Goal: Information Seeking & Learning: Find specific fact

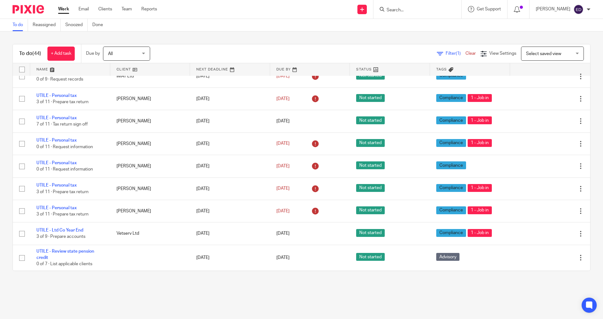
scroll to position [657, 0]
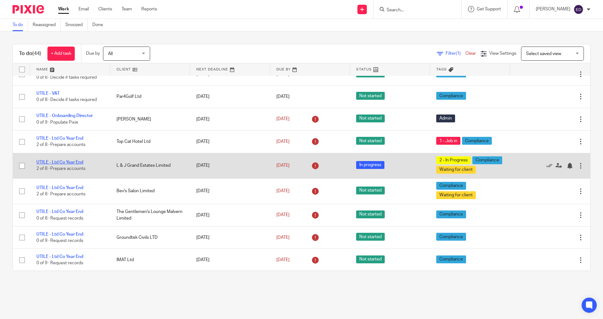
click at [62, 162] on link "UTILE - Ltd Co Year End" at bounding box center [59, 162] width 47 height 4
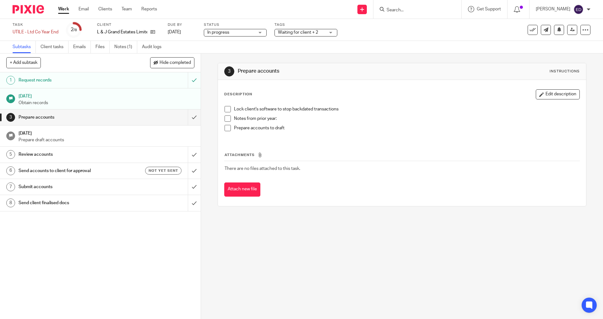
click at [225, 110] on span at bounding box center [228, 109] width 6 height 6
click at [226, 119] on span at bounding box center [228, 118] width 6 height 6
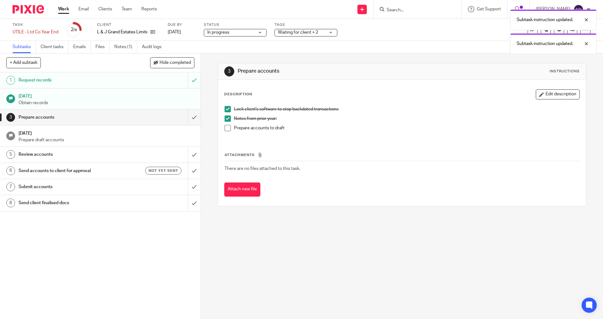
click at [225, 130] on span at bounding box center [228, 128] width 6 height 6
click at [186, 118] on input "submit" at bounding box center [100, 117] width 201 height 16
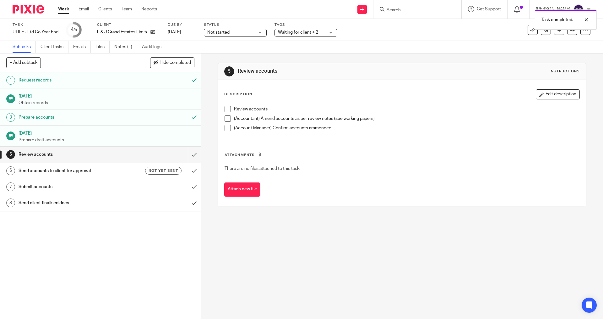
click at [327, 35] on div "Waiting for client + 2" at bounding box center [306, 33] width 63 height 8
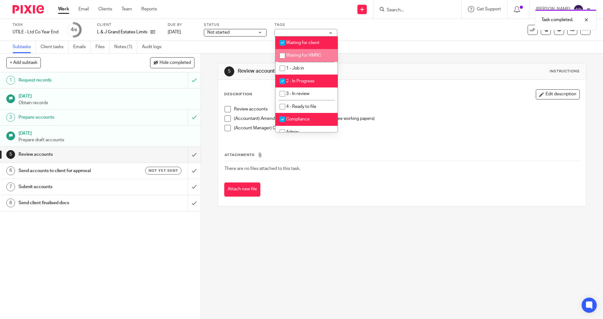
drag, startPoint x: 310, startPoint y: 44, endPoint x: 315, endPoint y: 51, distance: 8.7
click at [310, 44] on span "Waiting for client" at bounding box center [302, 43] width 33 height 4
checkbox input "false"
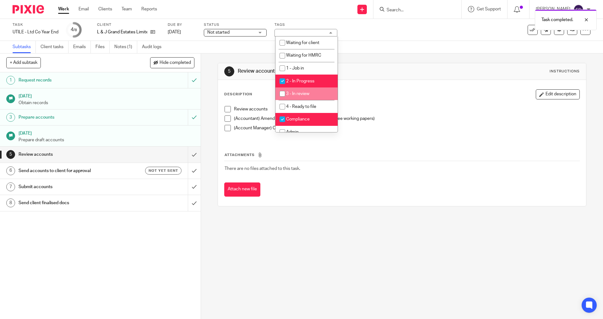
click at [312, 89] on li "3 - In review" at bounding box center [307, 93] width 62 height 13
checkbox input "true"
click at [311, 80] on span "2 - In Progress" at bounding box center [300, 81] width 28 height 4
checkbox input "false"
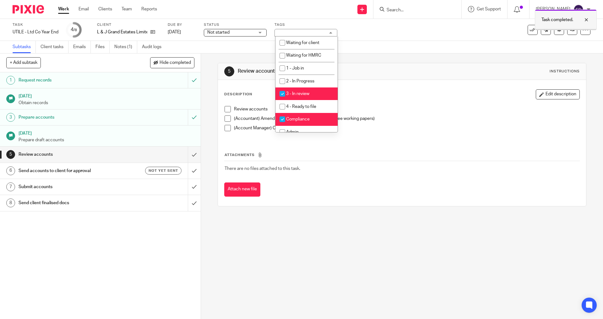
click at [586, 19] on div at bounding box center [581, 20] width 17 height 8
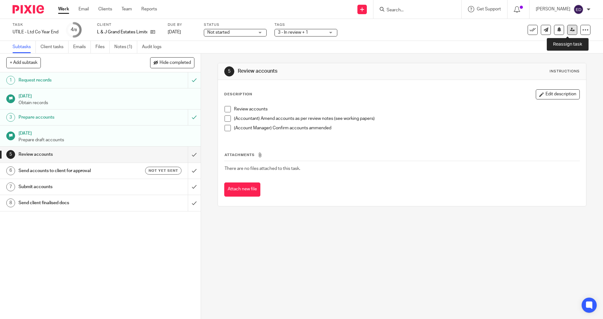
click at [570, 31] on icon at bounding box center [572, 29] width 5 height 5
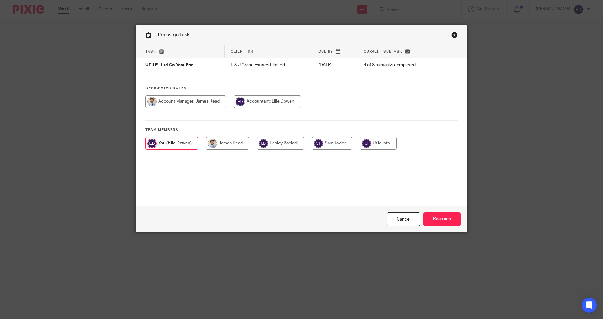
click at [201, 101] on input "radio" at bounding box center [185, 101] width 81 height 13
radio input "true"
click at [435, 214] on input "Reassign" at bounding box center [442, 219] width 37 height 14
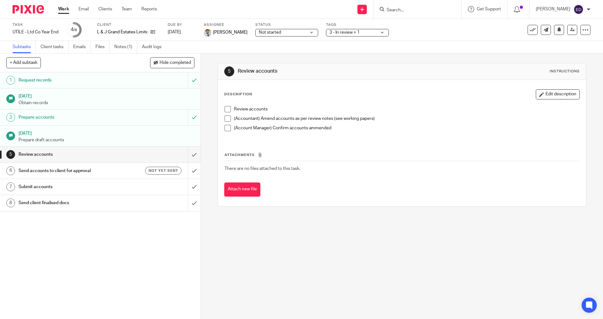
drag, startPoint x: 67, startPoint y: 14, endPoint x: 68, endPoint y: 6, distance: 8.2
click at [67, 12] on div "Work Email Clients Team Reports Work Email Clients Team Reports Settings" at bounding box center [109, 9] width 115 height 19
click at [68, 6] on div "Work Email Clients Team Reports Work Email Clients Team Reports Settings" at bounding box center [109, 9] width 115 height 19
click at [64, 8] on link "Work" at bounding box center [63, 9] width 11 height 6
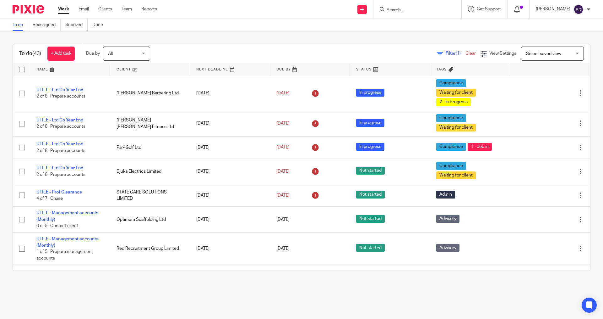
drag, startPoint x: 443, startPoint y: 54, endPoint x: 455, endPoint y: 59, distance: 13.5
click at [446, 54] on span "Filter (1)" at bounding box center [456, 53] width 20 height 4
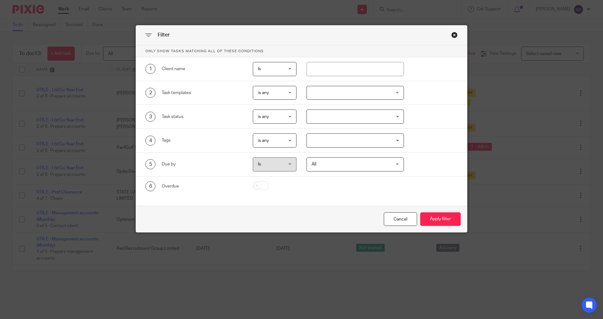
click at [333, 90] on div at bounding box center [356, 93] width 98 height 14
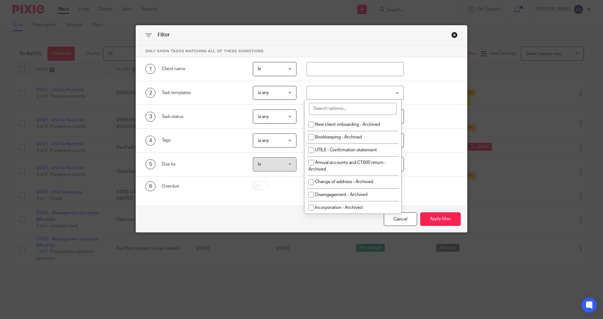
click at [331, 104] on input "search" at bounding box center [353, 109] width 88 height 12
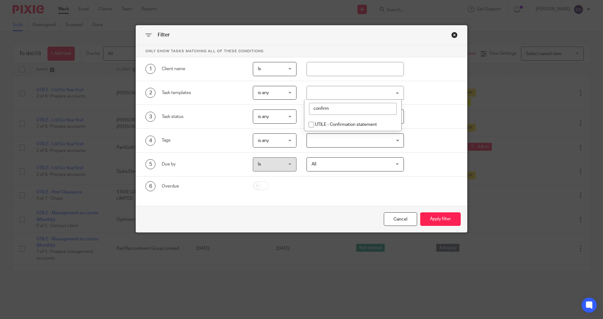
type input "confirm"
click at [333, 122] on span "UTILE - Confirmation statement" at bounding box center [346, 124] width 62 height 4
checkbox input "true"
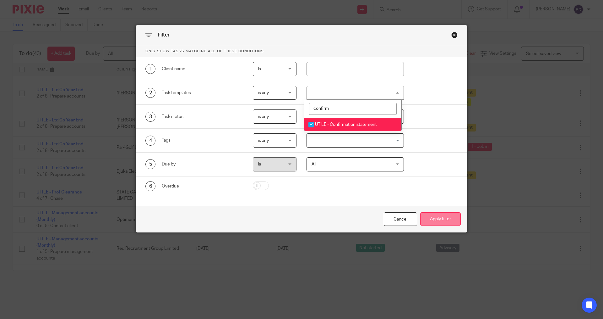
click at [440, 216] on button "Apply filter" at bounding box center [440, 219] width 41 height 14
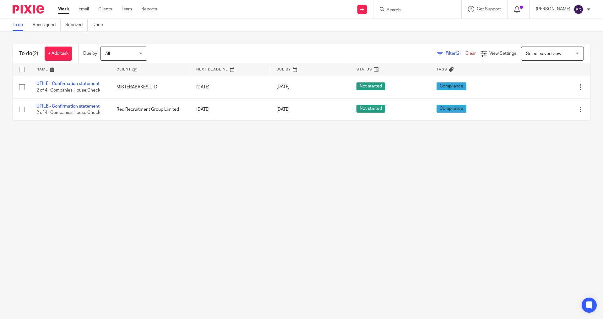
click at [61, 11] on link "Work" at bounding box center [63, 9] width 11 height 6
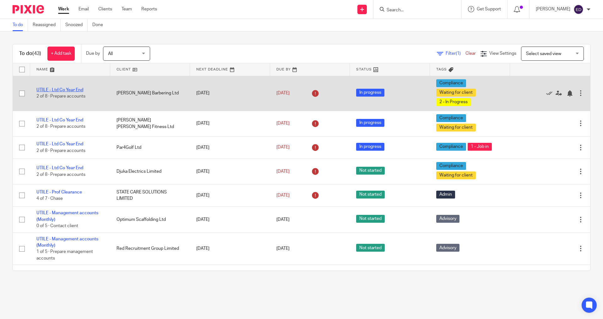
click at [62, 91] on link "UTILE - Ltd Co Year End" at bounding box center [59, 90] width 47 height 4
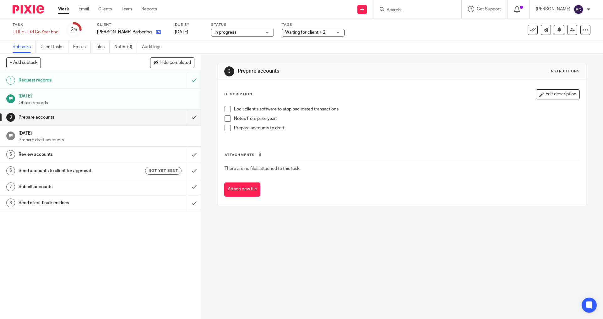
click at [155, 29] on link at bounding box center [157, 32] width 8 height 6
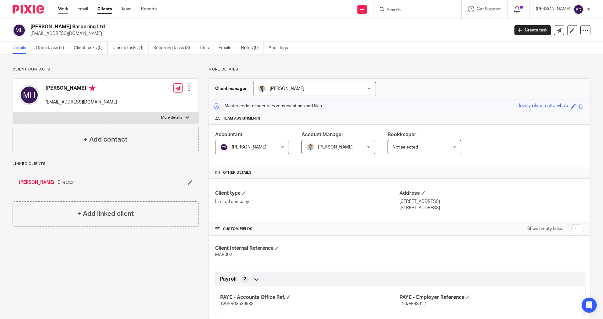
click at [59, 8] on link "Work" at bounding box center [63, 9] width 10 height 6
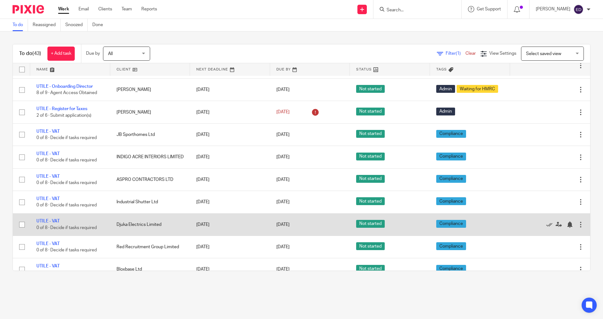
scroll to position [471, 0]
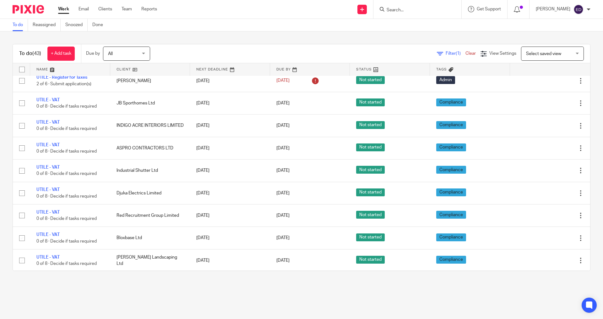
click at [437, 54] on icon at bounding box center [440, 54] width 6 height 6
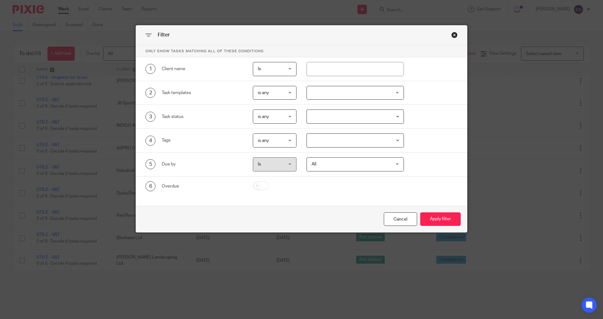
click at [321, 118] on input "Search for option" at bounding box center [354, 116] width 93 height 11
click at [326, 95] on div at bounding box center [356, 93] width 98 height 14
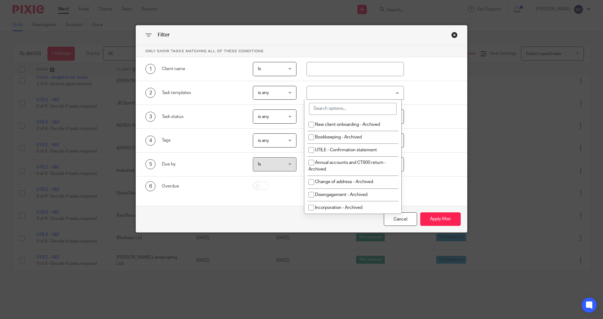
click at [328, 107] on input "search" at bounding box center [353, 109] width 88 height 12
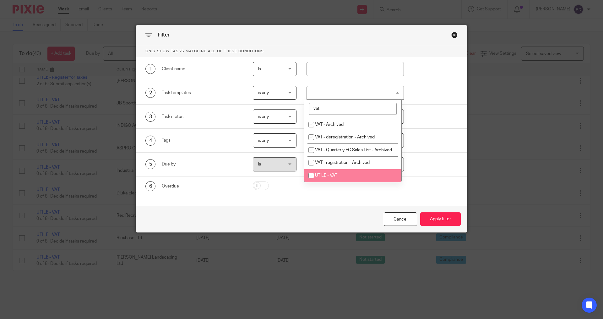
type input "vat"
click at [336, 178] on li "UTILE - VAT" at bounding box center [352, 175] width 97 height 13
checkbox input "true"
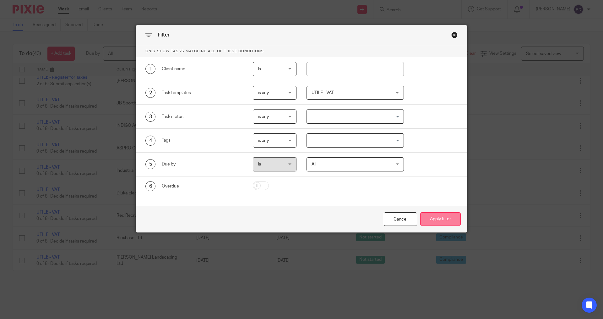
click at [431, 224] on button "Apply filter" at bounding box center [440, 219] width 41 height 14
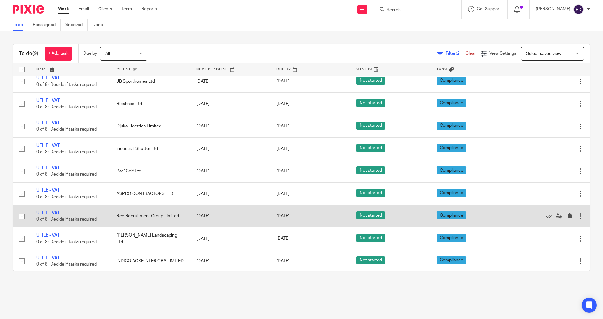
scroll to position [7, 0]
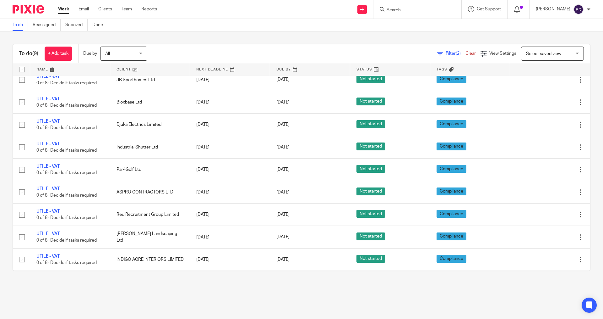
click at [430, 9] on input "Search" at bounding box center [414, 11] width 57 height 6
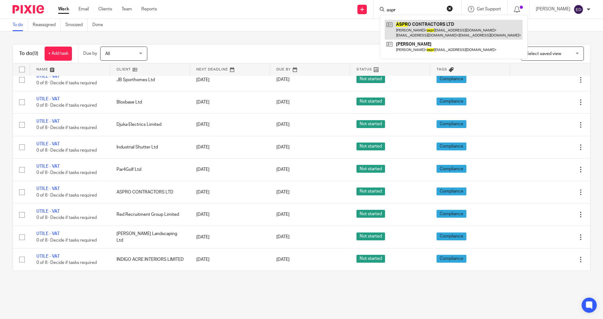
type input "aspr"
click at [427, 24] on link at bounding box center [454, 29] width 138 height 19
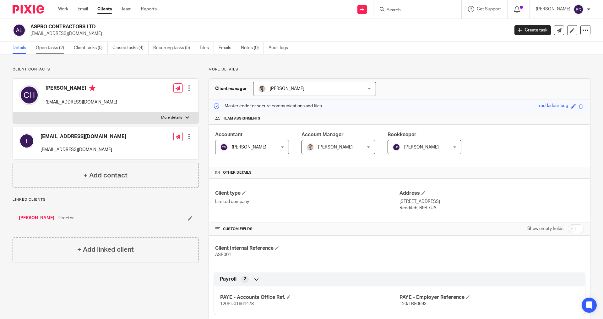
click at [63, 47] on link "Open tasks (2)" at bounding box center [52, 48] width 33 height 12
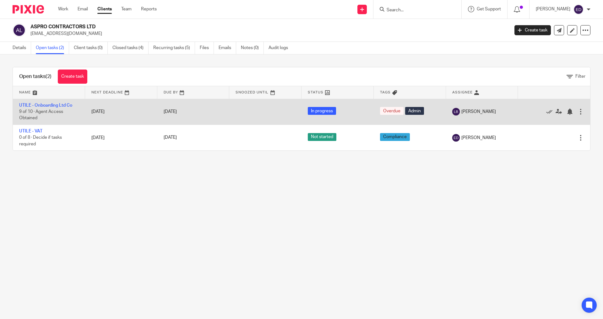
click at [59, 102] on td "UTILE - Onboarding Ltd Co 9 of 10 · Agent Access Obtained" at bounding box center [49, 112] width 72 height 26
click at [63, 105] on link "UTILE - Onboarding Ltd Co" at bounding box center [45, 105] width 53 height 4
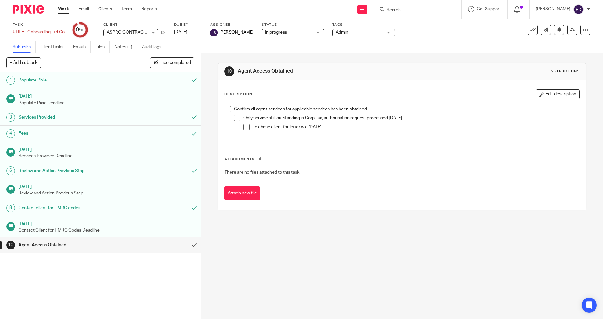
click at [57, 121] on h1 "Services Provided" at bounding box center [73, 116] width 109 height 9
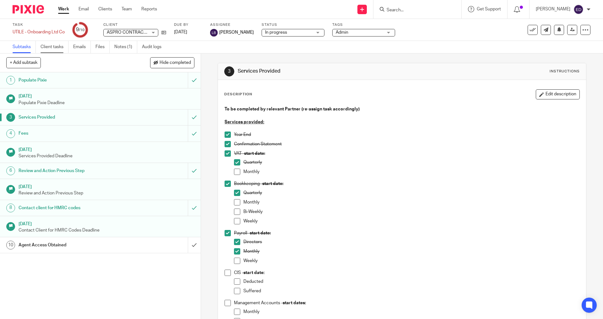
click at [52, 47] on link "Client tasks" at bounding box center [55, 47] width 28 height 12
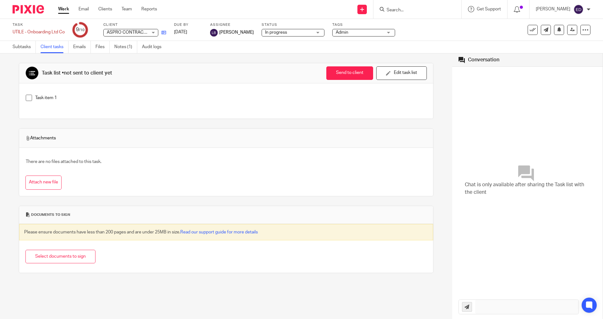
click at [164, 34] on icon at bounding box center [164, 32] width 5 height 5
click at [59, 11] on link "Work" at bounding box center [63, 9] width 11 height 6
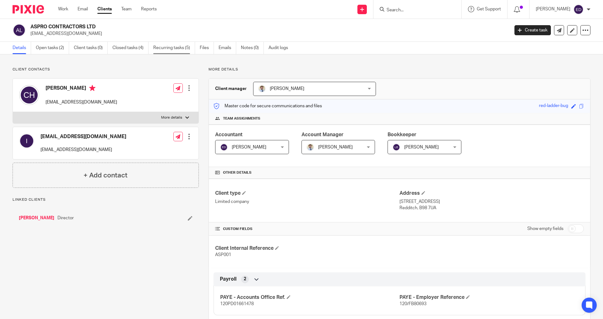
click at [194, 47] on link "Recurring tasks (5)" at bounding box center [174, 48] width 42 height 12
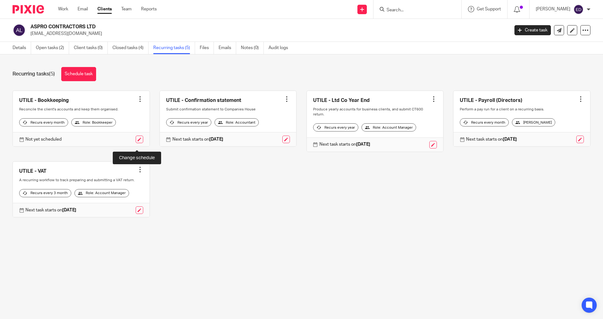
click at [138, 143] on link at bounding box center [140, 139] width 8 height 8
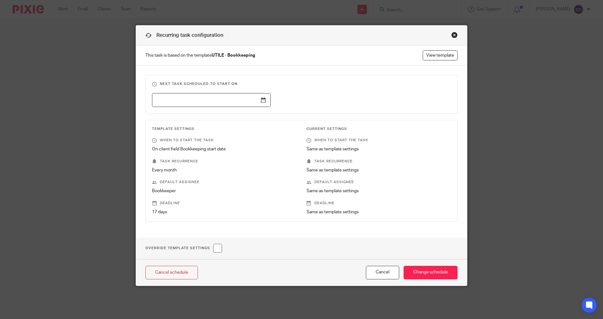
click at [198, 101] on input "text" at bounding box center [211, 100] width 119 height 14
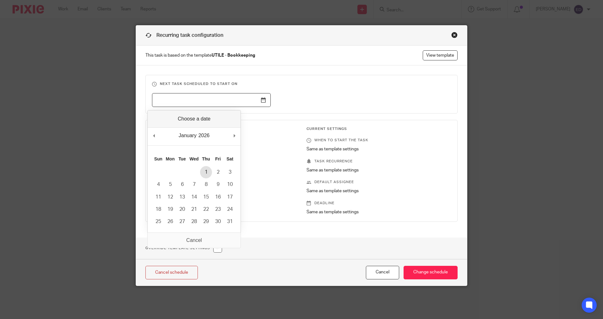
type input "2026-01-01"
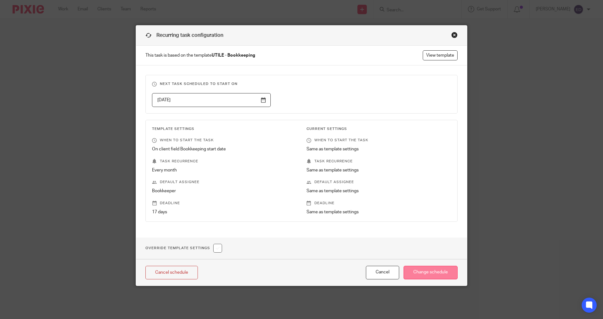
click at [422, 272] on input "Change schedule" at bounding box center [431, 273] width 54 height 14
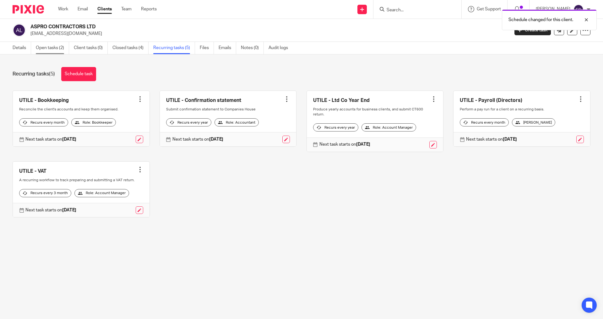
click at [48, 48] on link "Open tasks (2)" at bounding box center [52, 48] width 33 height 12
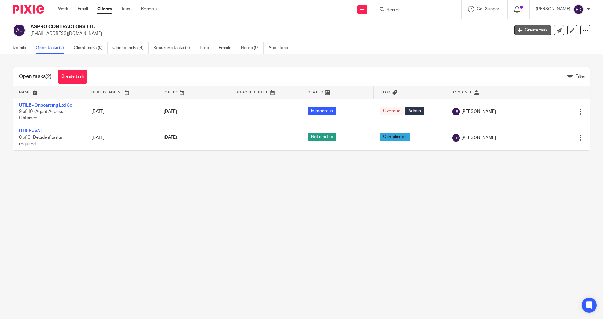
click at [523, 30] on link "Create task" at bounding box center [533, 30] width 36 height 10
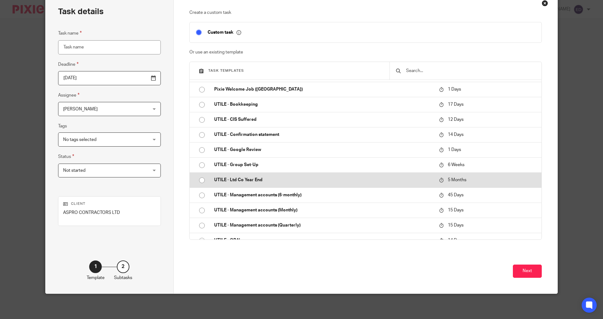
scroll to position [13, 0]
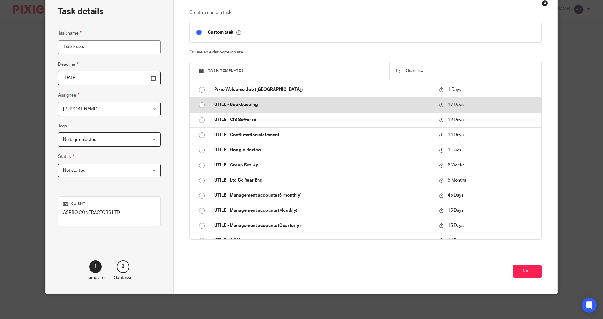
click at [196, 103] on input "radio" at bounding box center [202, 105] width 12 height 12
type input "2025-10-30"
type input "UTILE - Bookkeeping"
checkbox input "false"
radio input "false"
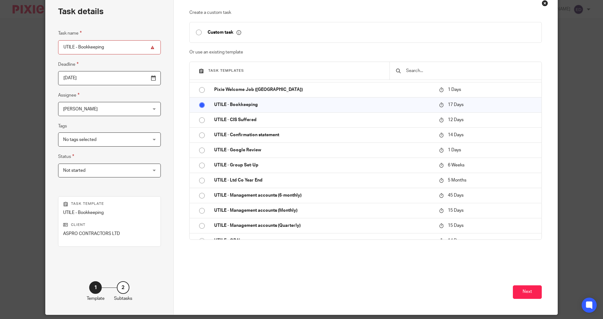
click at [110, 110] on span "[PERSON_NAME]" at bounding box center [102, 108] width 78 height 13
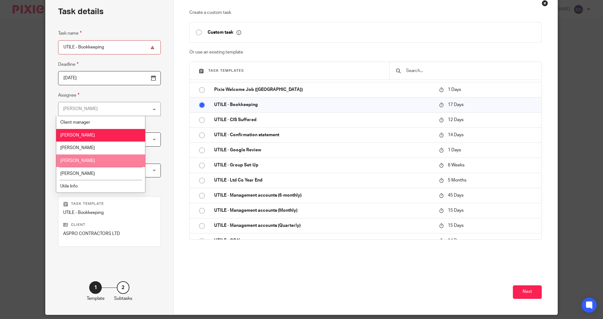
click at [98, 157] on li "Lesley Bagladi" at bounding box center [100, 160] width 89 height 13
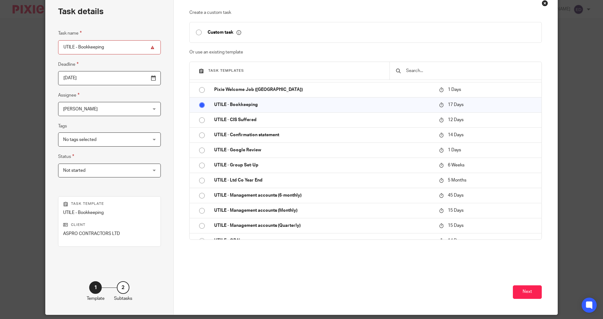
click at [159, 109] on div "Task details Task name UTILE - Bookkeeping Deadline 2025-10-30 Assignee Lesley …" at bounding box center [110, 154] width 128 height 321
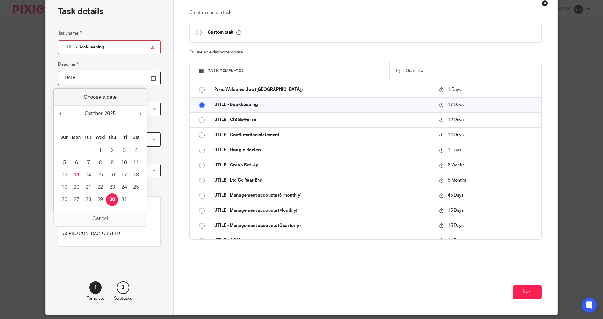
click at [117, 82] on input "2025-10-30" at bounding box center [109, 78] width 103 height 14
click at [162, 101] on div "Task details Task name UTILE - Bookkeeping Deadline 2025-10-30 Assignee Lesley …" at bounding box center [110, 154] width 128 height 321
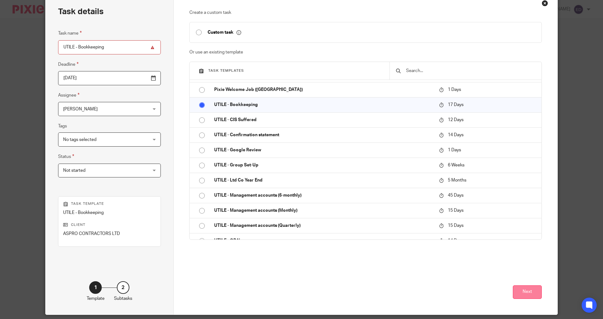
click at [524, 290] on button "Next" at bounding box center [527, 292] width 29 height 14
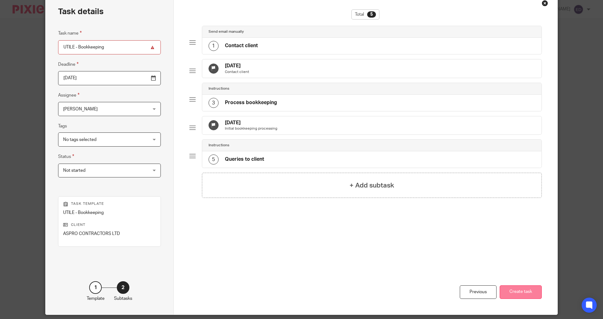
click at [520, 292] on button "Create task" at bounding box center [521, 292] width 42 height 14
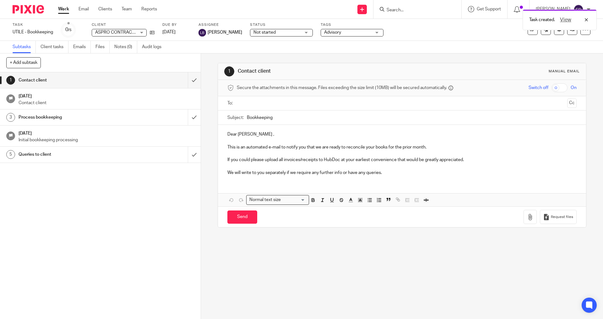
click at [64, 12] on link "Work" at bounding box center [63, 9] width 11 height 6
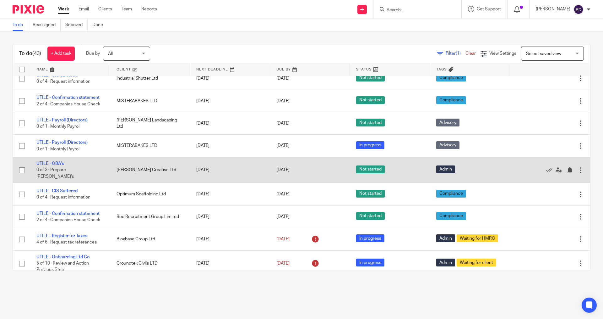
scroll to position [251, 0]
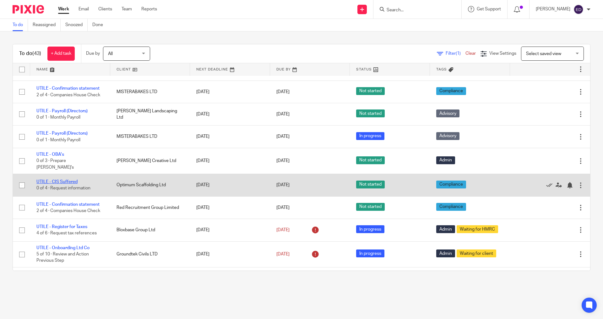
click at [60, 179] on link "UTILE - CIS Suffered" at bounding box center [56, 181] width 41 height 4
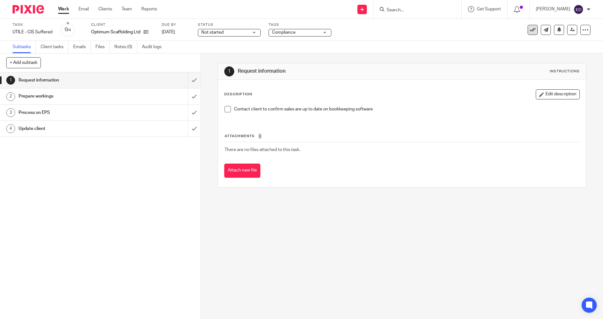
click at [530, 30] on icon at bounding box center [533, 30] width 6 height 6
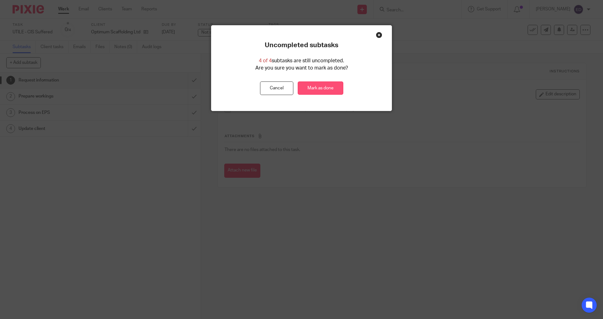
click at [318, 88] on link "Mark as done" at bounding box center [321, 88] width 46 height 14
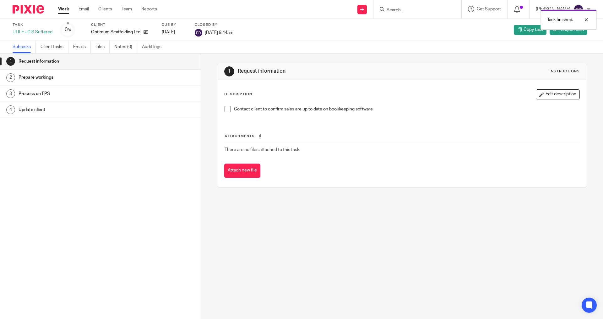
click at [62, 9] on link "Work" at bounding box center [63, 9] width 11 height 6
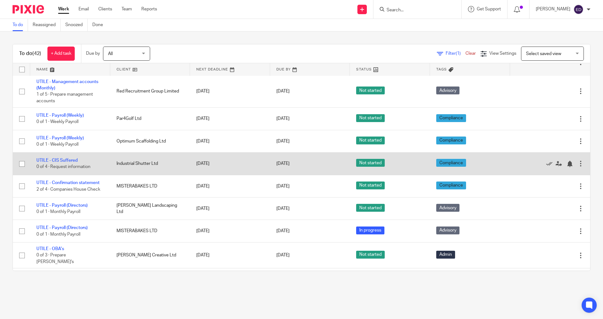
scroll to position [189, 0]
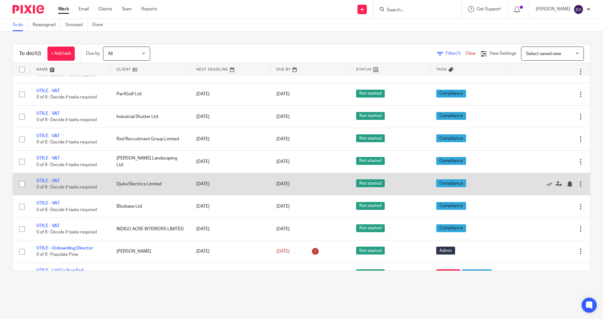
scroll to position [534, 0]
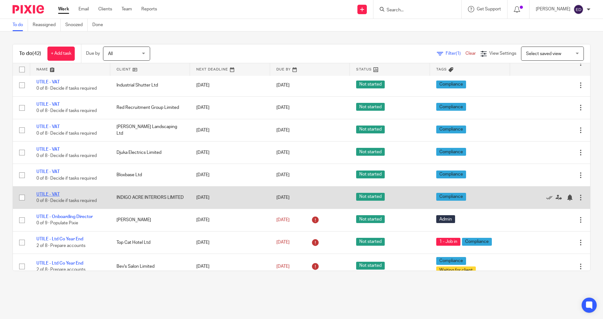
click at [56, 192] on link "UTILE - VAT" at bounding box center [47, 194] width 23 height 4
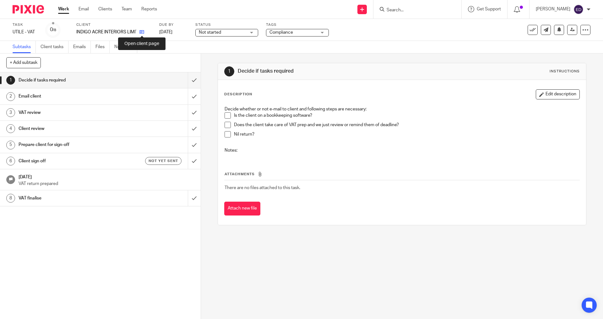
click at [141, 29] on link at bounding box center [140, 32] width 8 height 6
click at [140, 32] on icon at bounding box center [142, 32] width 5 height 5
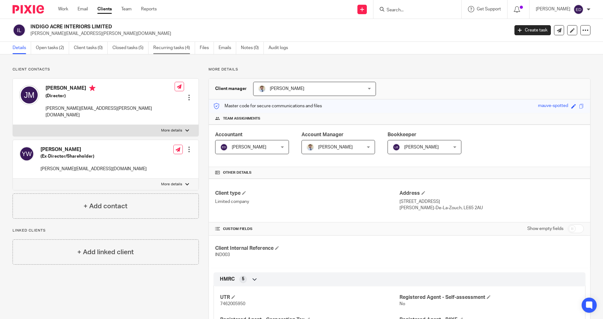
click at [186, 49] on link "Recurring tasks (4)" at bounding box center [174, 48] width 42 height 12
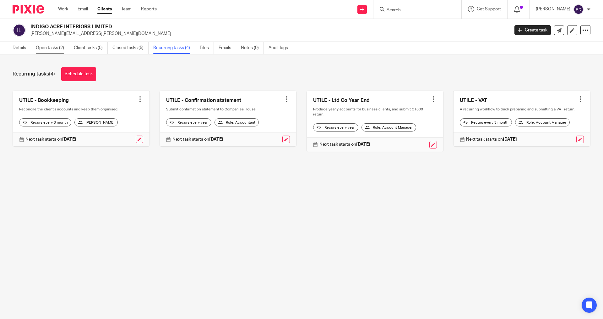
click at [54, 47] on link "Open tasks (2)" at bounding box center [52, 48] width 33 height 12
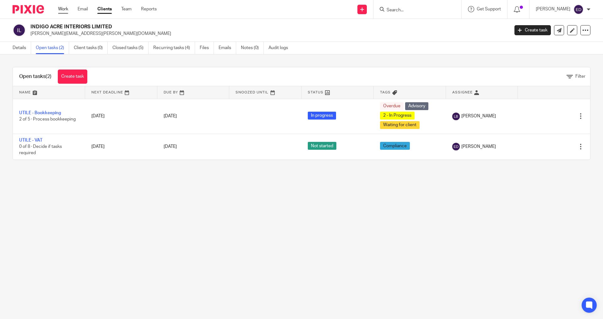
click at [61, 8] on link "Work" at bounding box center [63, 9] width 10 height 6
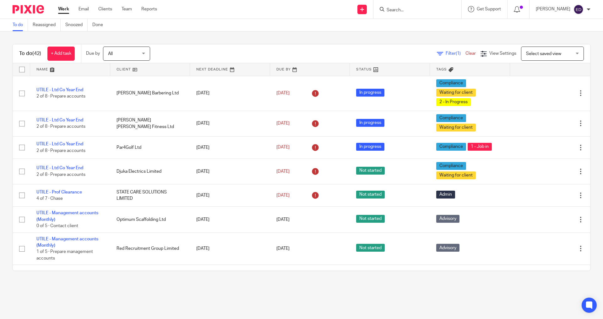
click at [456, 55] on span "(1)" at bounding box center [458, 53] width 5 height 4
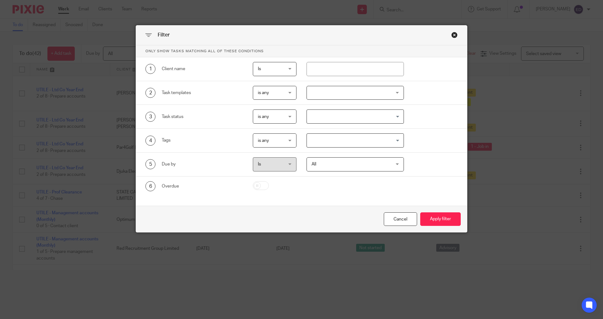
click at [453, 37] on div "Close this dialog window" at bounding box center [455, 35] width 6 height 6
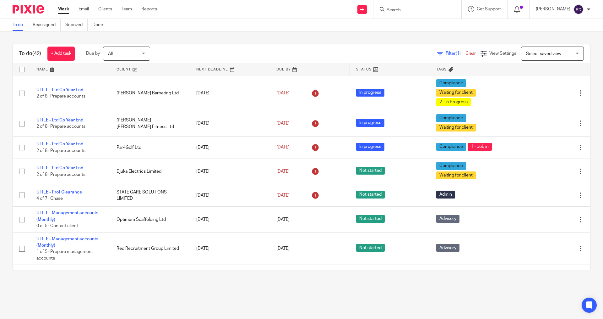
click at [437, 55] on icon at bounding box center [440, 54] width 6 height 6
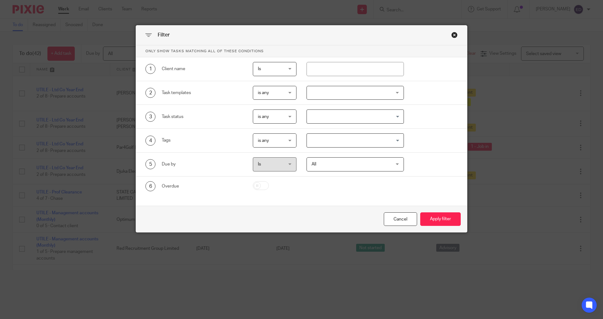
click at [322, 90] on div at bounding box center [356, 93] width 98 height 14
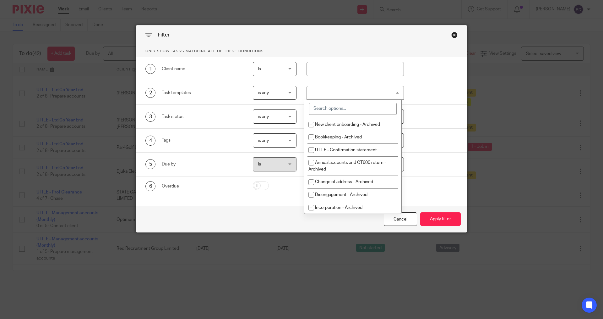
click at [332, 110] on input "search" at bounding box center [353, 109] width 88 height 12
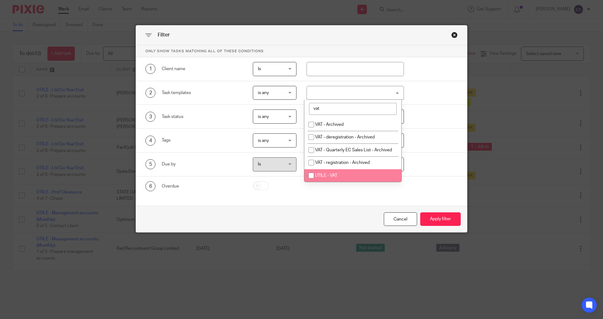
type input "vat"
click at [323, 178] on span "UTILE - VAT" at bounding box center [326, 175] width 22 height 4
checkbox input "true"
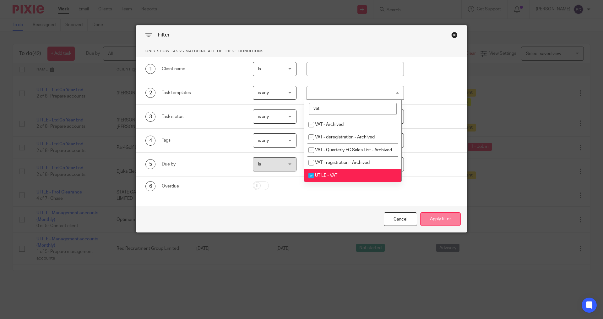
click at [438, 218] on button "Apply filter" at bounding box center [440, 219] width 41 height 14
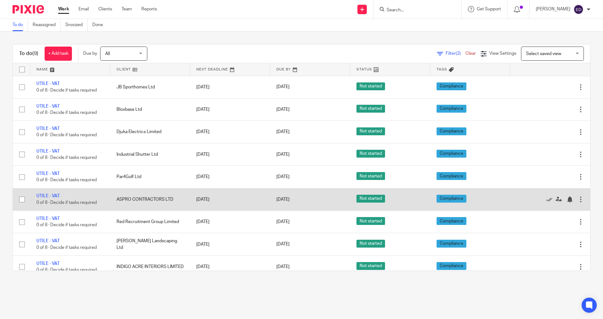
scroll to position [7, 0]
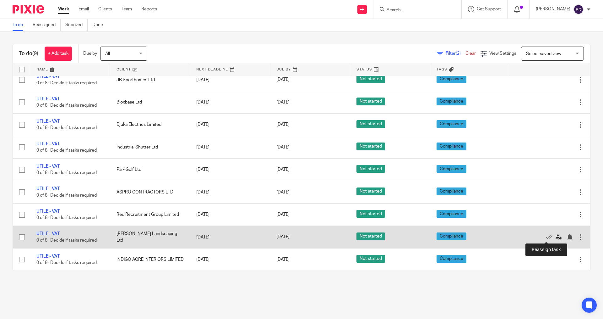
click at [556, 236] on icon at bounding box center [559, 237] width 6 height 6
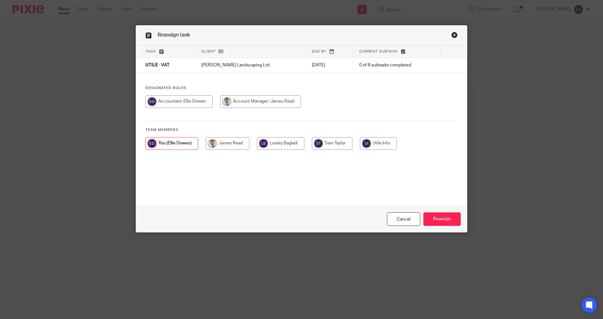
click at [272, 146] on input "radio" at bounding box center [280, 143] width 47 height 13
radio input "true"
click at [438, 219] on input "Reassign" at bounding box center [442, 219] width 37 height 14
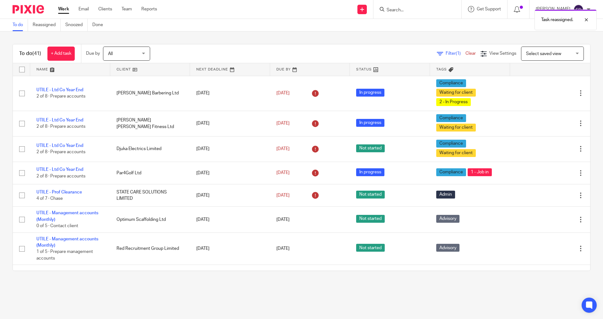
click at [437, 53] on icon at bounding box center [440, 54] width 6 height 6
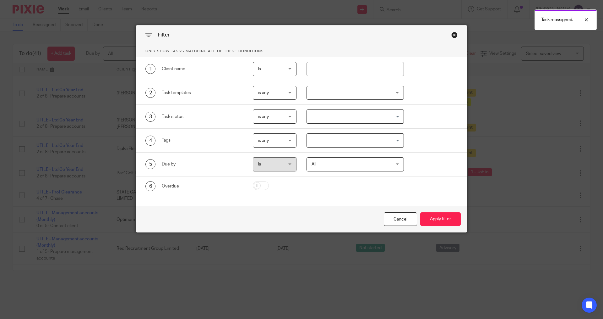
click at [392, 94] on div at bounding box center [356, 93] width 98 height 14
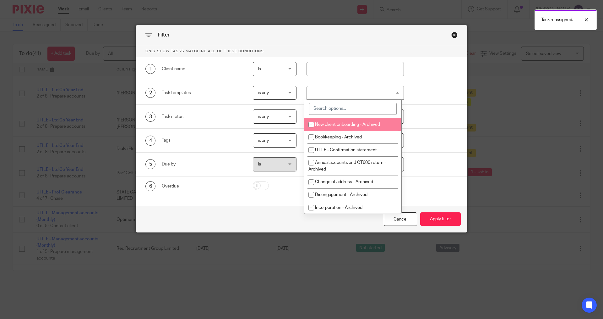
click at [363, 118] on li "New client onboarding - Archived" at bounding box center [352, 124] width 97 height 13
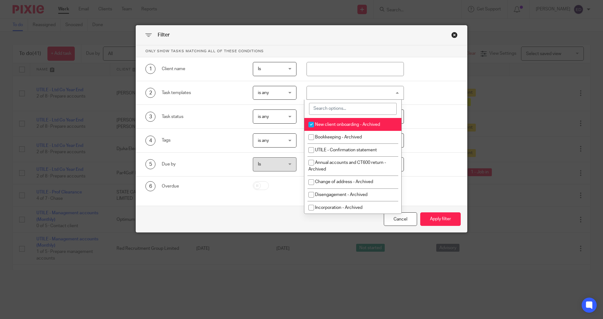
click at [364, 106] on input "search" at bounding box center [353, 109] width 88 height 12
drag, startPoint x: 354, startPoint y: 125, endPoint x: 355, endPoint y: 109, distance: 16.4
click at [354, 124] on span "New client onboarding - Archived" at bounding box center [347, 124] width 65 height 4
checkbox input "false"
click at [355, 109] on input "search" at bounding box center [353, 109] width 88 height 12
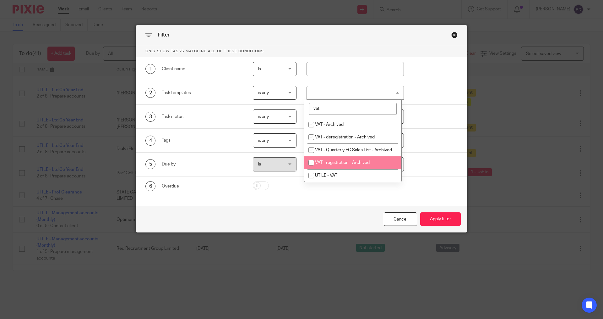
type input "vat"
drag, startPoint x: 324, startPoint y: 184, endPoint x: 382, endPoint y: 194, distance: 58.6
click at [324, 182] on li "UTILE - VAT" at bounding box center [352, 175] width 97 height 13
checkbox input "true"
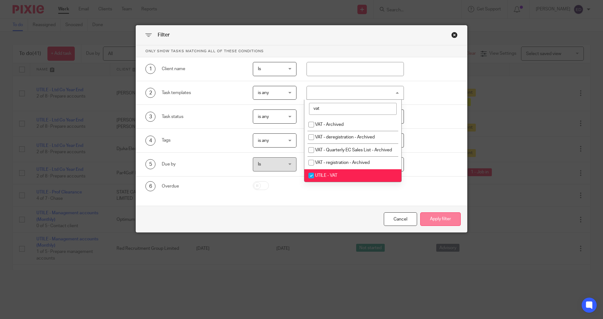
click at [445, 226] on button "Apply filter" at bounding box center [440, 219] width 41 height 14
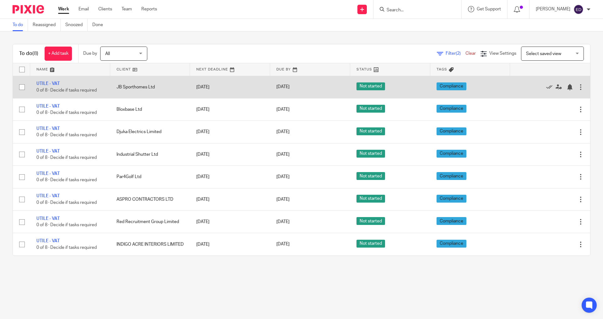
click at [22, 86] on input "checkbox" at bounding box center [22, 87] width 12 height 12
checkbox input "true"
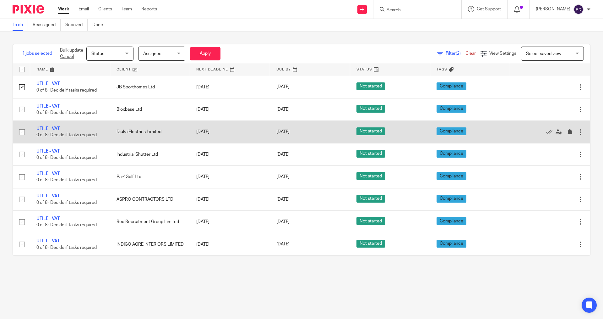
click at [20, 132] on input "checkbox" at bounding box center [22, 132] width 12 height 12
checkbox input "true"
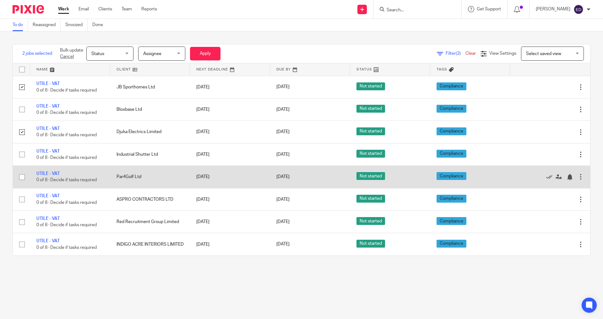
click at [23, 179] on input "checkbox" at bounding box center [22, 177] width 12 height 12
checkbox input "true"
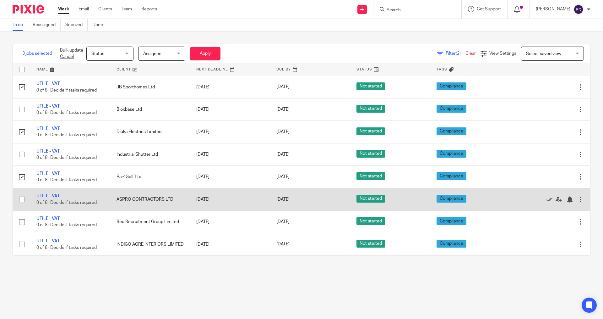
click at [25, 199] on input "checkbox" at bounding box center [22, 199] width 12 height 12
checkbox input "true"
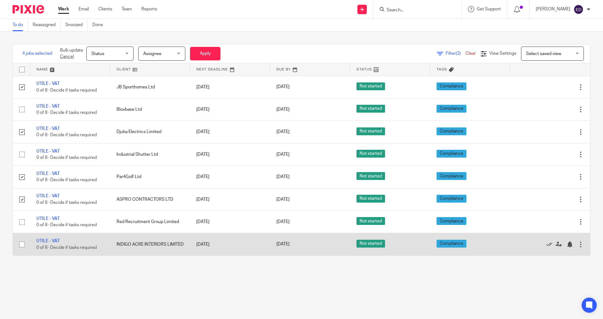
click at [22, 244] on input "checkbox" at bounding box center [22, 244] width 12 height 12
checkbox input "true"
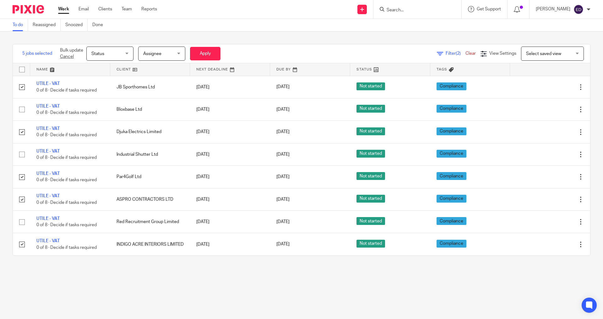
click at [167, 52] on span "Assignee" at bounding box center [159, 53] width 33 height 13
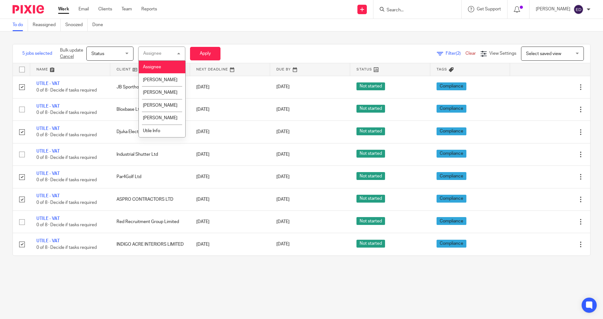
click at [159, 53] on div "Assignee" at bounding box center [152, 53] width 18 height 4
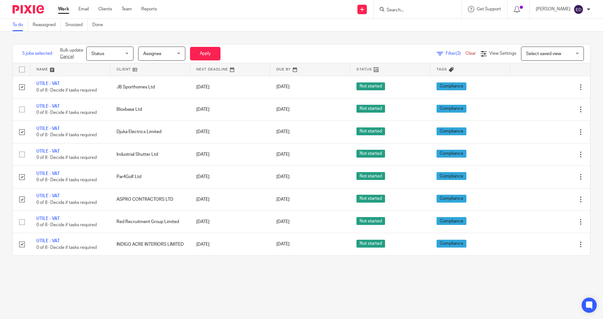
click at [159, 53] on span "Assignee" at bounding box center [152, 54] width 18 height 4
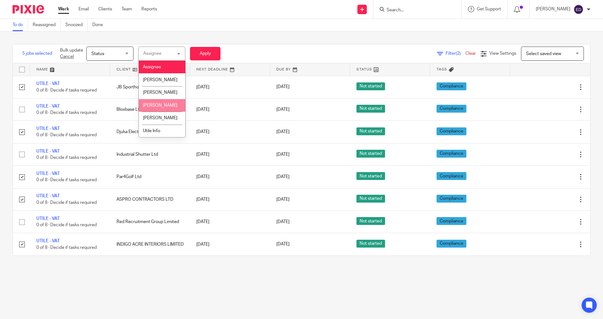
click at [165, 101] on li "Lesley Bagladi" at bounding box center [162, 105] width 47 height 13
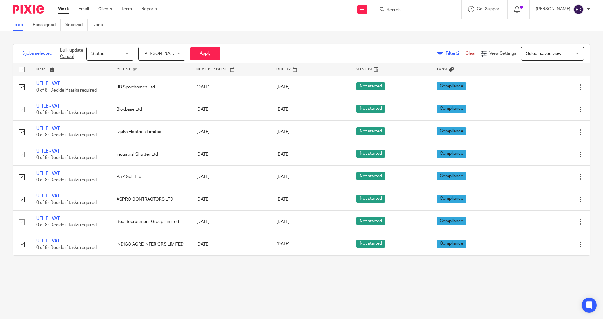
click at [212, 43] on div "5 jobs selected Bulk update Cancel Status Status Status Not started In progress…" at bounding box center [301, 149] width 603 height 237
click at [206, 51] on button "Apply" at bounding box center [205, 54] width 30 height 14
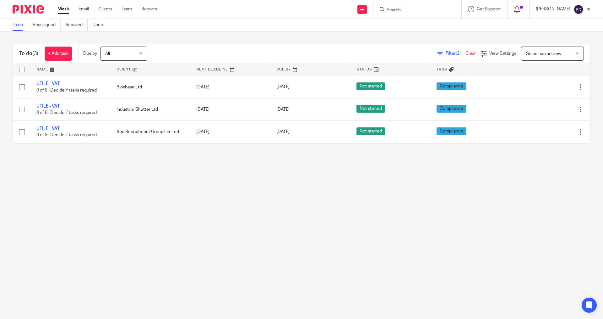
click at [64, 10] on link "Work" at bounding box center [63, 9] width 11 height 6
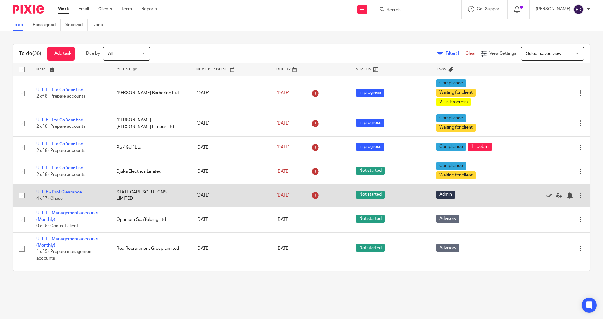
scroll to position [63, 0]
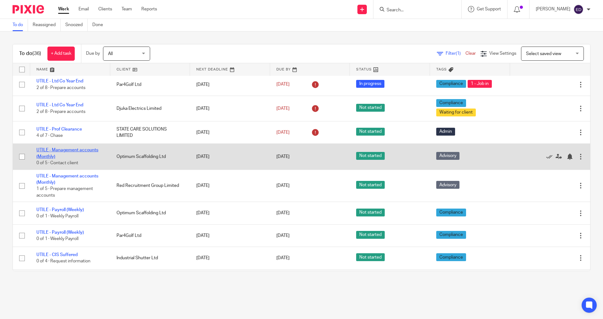
click at [68, 149] on link "UTILE - Management accounts (Monthly)" at bounding box center [67, 153] width 62 height 11
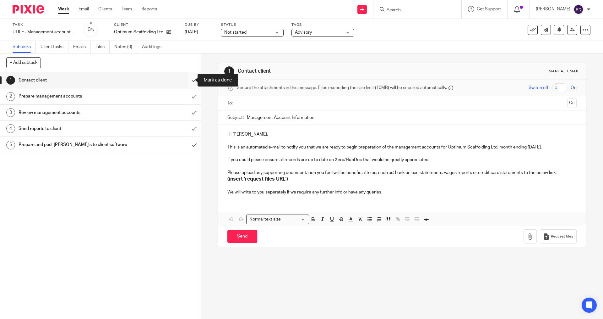
click at [188, 79] on input "submit" at bounding box center [100, 80] width 201 height 16
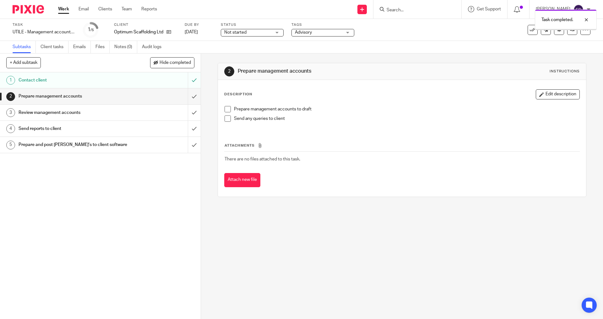
click at [63, 8] on link "Work" at bounding box center [63, 9] width 11 height 6
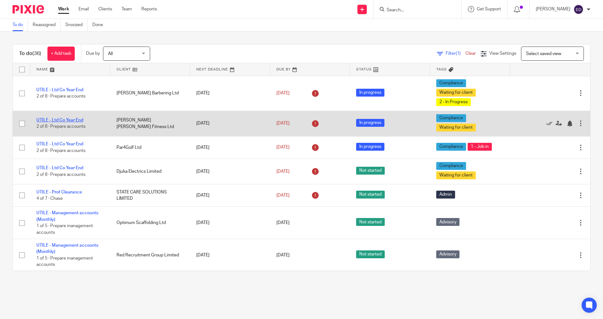
click at [76, 121] on link "UTILE - Ltd Co Year End" at bounding box center [59, 120] width 47 height 4
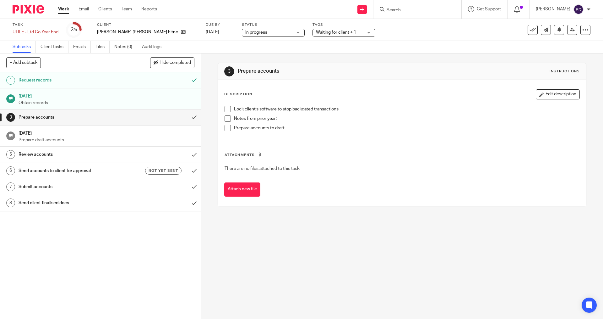
click at [62, 10] on link "Work" at bounding box center [63, 9] width 11 height 6
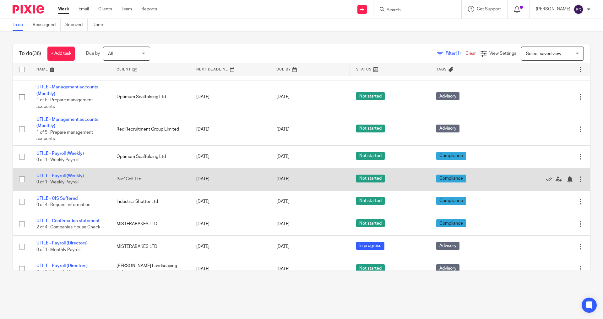
scroll to position [63, 0]
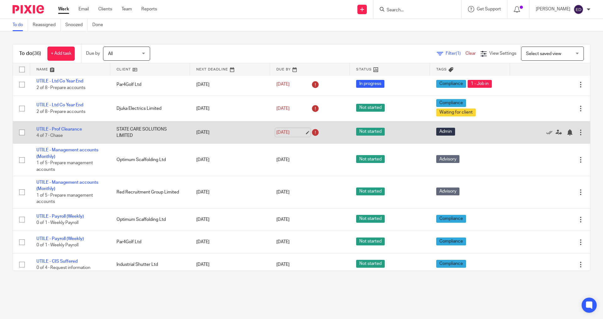
click at [302, 133] on link "14 Oct 2025" at bounding box center [291, 132] width 28 height 7
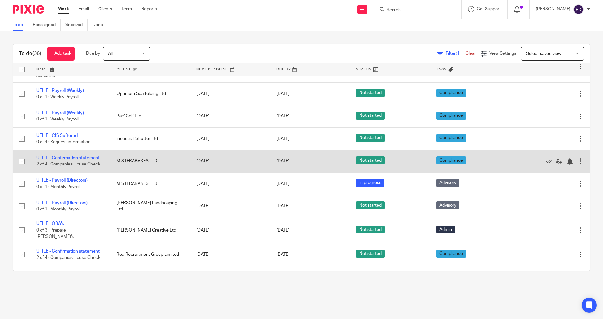
scroll to position [251, 0]
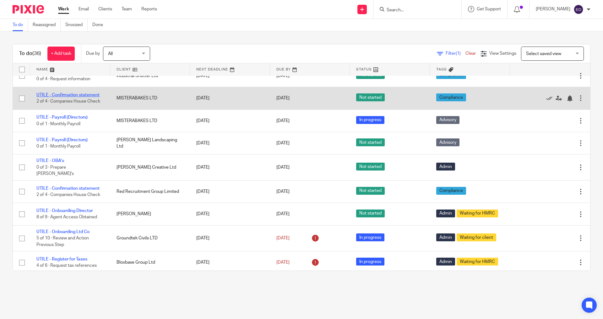
click at [85, 95] on link "UTILE - Confirmation statement" at bounding box center [67, 95] width 63 height 4
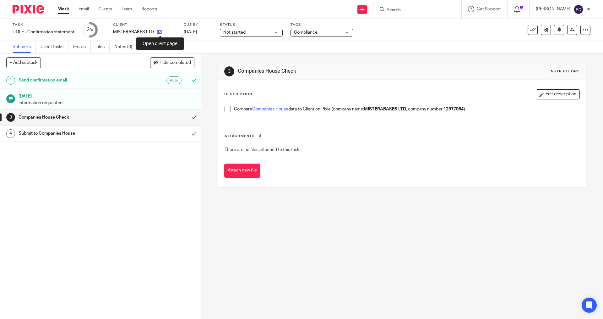
click at [162, 30] on icon at bounding box center [159, 32] width 5 height 5
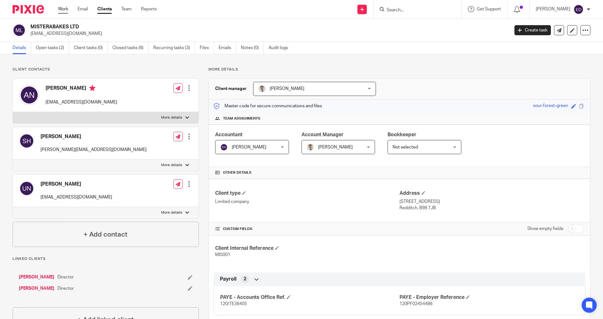
click at [66, 10] on link "Work" at bounding box center [63, 9] width 10 height 6
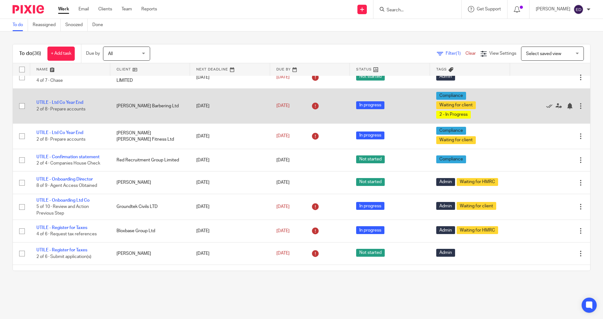
scroll to position [314, 0]
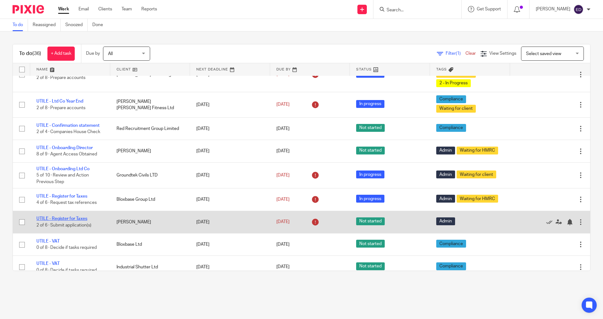
click at [82, 216] on link "UTILE - Register for Taxes" at bounding box center [61, 218] width 51 height 4
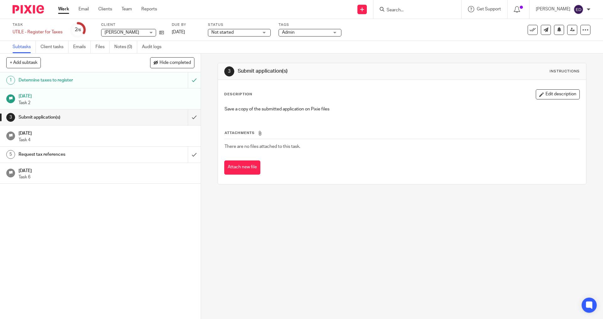
click at [66, 10] on link "Work" at bounding box center [63, 9] width 11 height 6
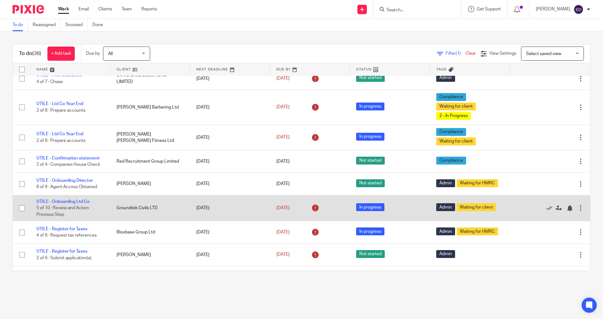
scroll to position [314, 0]
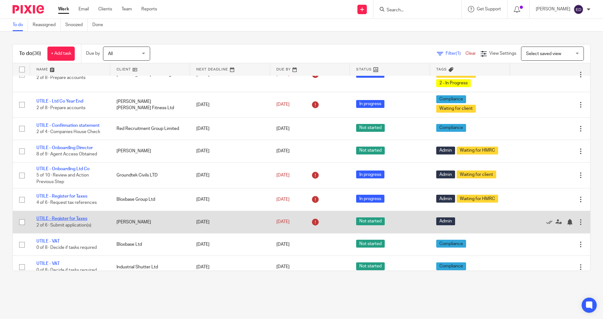
click at [82, 216] on link "UTILE - Register for Taxes" at bounding box center [61, 218] width 51 height 4
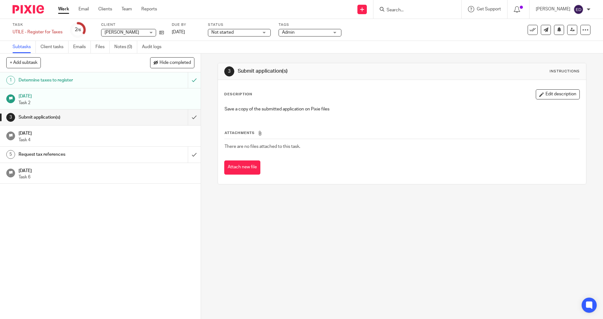
click at [63, 9] on link "Work" at bounding box center [63, 9] width 11 height 6
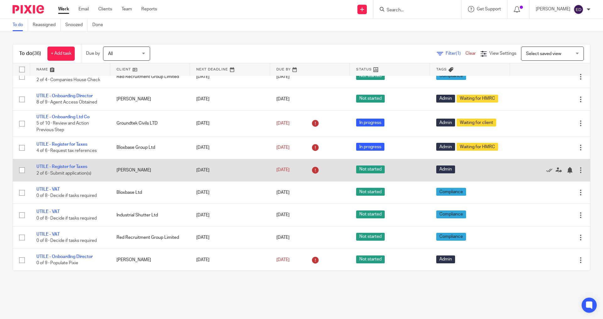
scroll to position [377, 0]
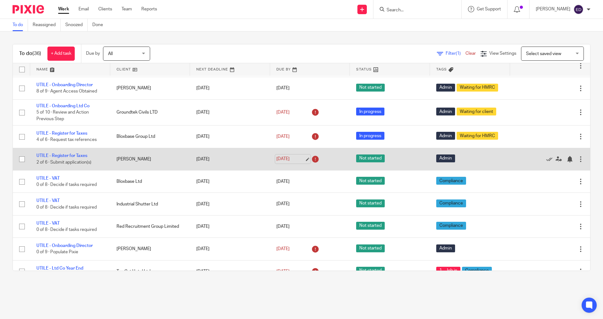
click at [302, 156] on link "3 Nov 2025" at bounding box center [291, 159] width 28 height 7
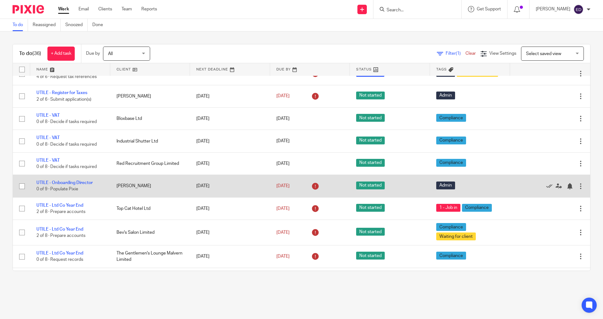
scroll to position [503, 0]
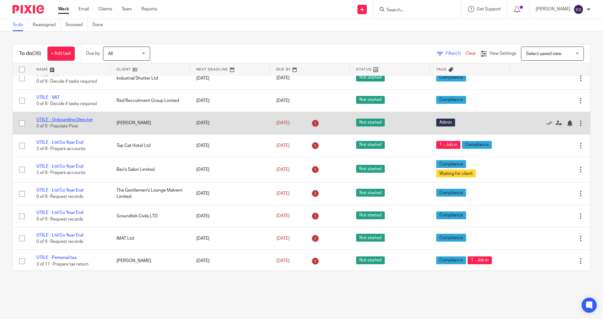
click at [84, 118] on link "UTILE - Onboarding Director" at bounding box center [64, 120] width 56 height 4
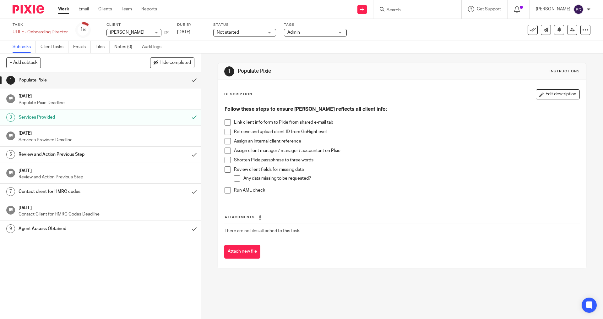
click at [63, 12] on link "Work" at bounding box center [63, 9] width 11 height 6
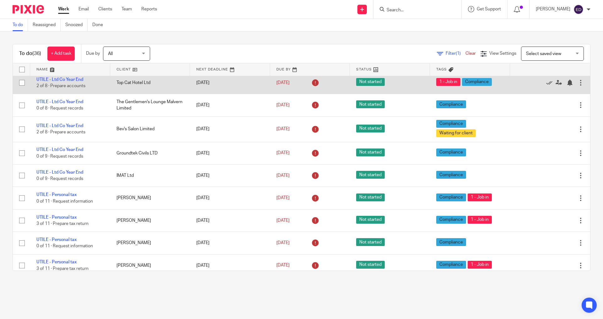
scroll to position [503, 0]
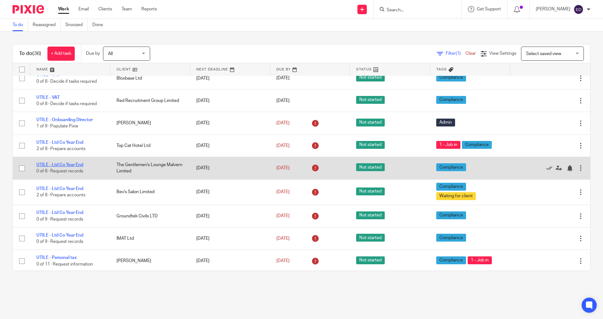
click at [78, 162] on link "UTILE - Ltd Co Year End" at bounding box center [59, 164] width 47 height 4
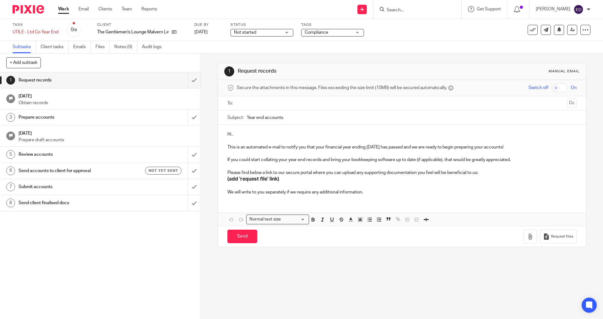
click at [61, 12] on link "Work" at bounding box center [63, 9] width 11 height 6
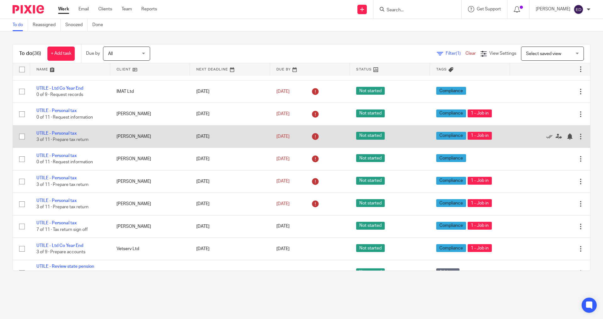
scroll to position [660, 0]
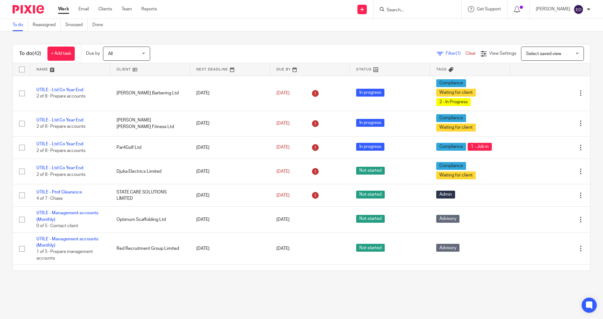
click at [414, 8] on input "Search" at bounding box center [414, 11] width 57 height 6
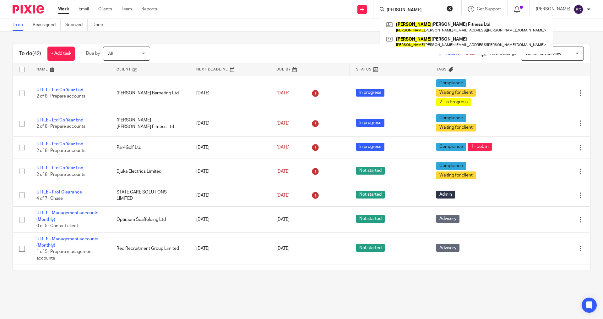
type input "rachel"
click at [415, 19] on div "Rachel Sarah Fitness Ltd Rachel Edwards < rs.edwards@hotmail.com > Rachel Bunn …" at bounding box center [466, 34] width 173 height 39
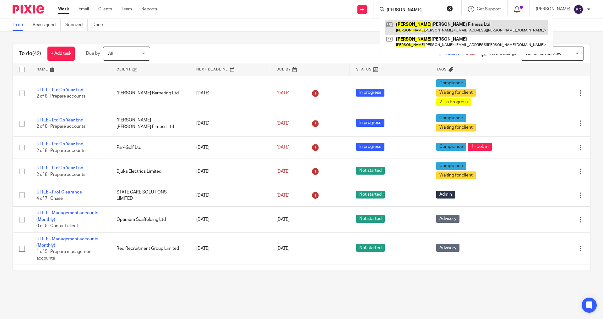
click at [424, 31] on link at bounding box center [466, 27] width 163 height 14
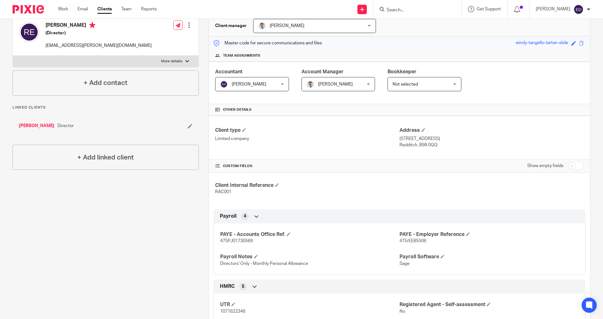
scroll to position [189, 0]
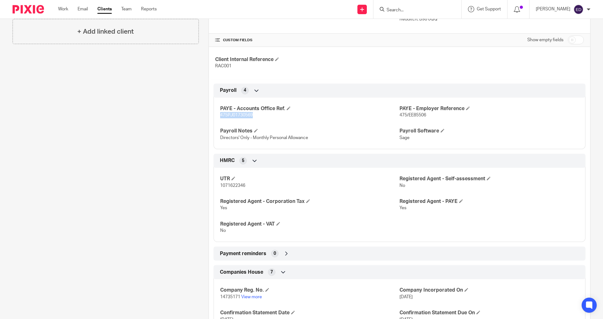
drag, startPoint x: 253, startPoint y: 117, endPoint x: 217, endPoint y: 118, distance: 35.8
click at [217, 118] on div "PAYE - Accounts Office Ref. 475PJ01730569 PAYE - Employer Reference 475/EE85506…" at bounding box center [400, 121] width 372 height 57
drag, startPoint x: 423, startPoint y: 114, endPoint x: 387, endPoint y: 115, distance: 36.5
click at [387, 115] on div "PAYE - Accounts Office Ref. 475PJ01730569 PAYE - Employer Reference 475/EE85506…" at bounding box center [400, 121] width 372 height 57
click at [427, 115] on p "475/EE85506" at bounding box center [489, 115] width 179 height 6
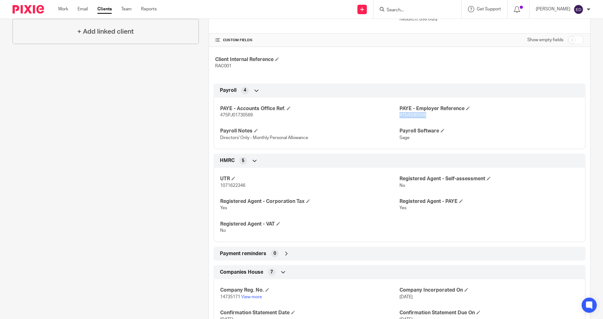
drag, startPoint x: 423, startPoint y: 116, endPoint x: 397, endPoint y: 115, distance: 25.8
click at [400, 115] on span "475/EE85506" at bounding box center [413, 115] width 27 height 4
drag, startPoint x: 255, startPoint y: 116, endPoint x: 217, endPoint y: 118, distance: 37.5
click at [217, 118] on div "PAYE - Accounts Office Ref. 475PJ01730569 PAYE - Employer Reference 475/EE85506…" at bounding box center [400, 121] width 372 height 57
drag, startPoint x: 250, startPoint y: 188, endPoint x: 216, endPoint y: 189, distance: 34.0
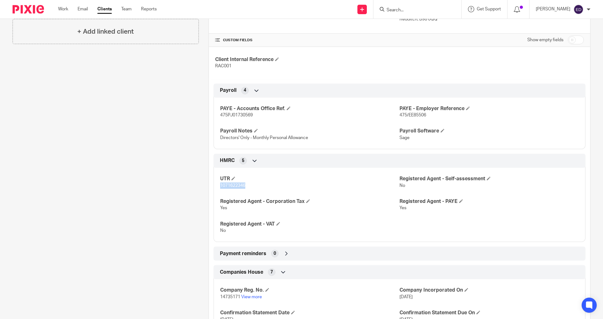
click at [216, 189] on div "UTR 1071622346 Registered Agent - Self-assessment No Registered Agent - Corpora…" at bounding box center [400, 202] width 372 height 79
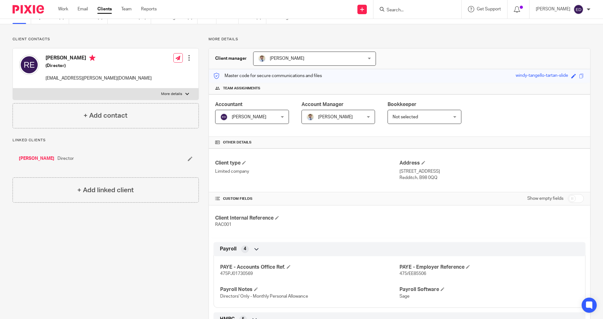
scroll to position [0, 0]
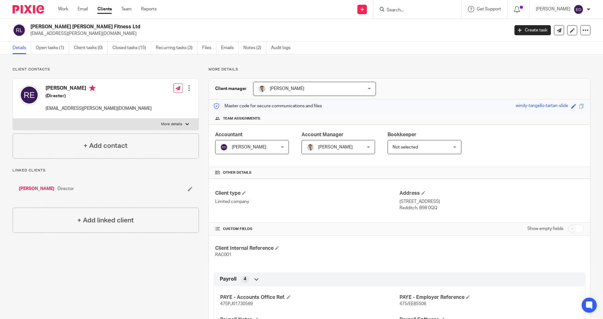
click at [188, 88] on div at bounding box center [189, 88] width 6 height 6
click at [123, 89] on div "Rachel Edwards (Director) rs.edwards@hotmail.com Edit contact Create client fro…" at bounding box center [106, 99] width 186 height 40
click at [26, 189] on link "[PERSON_NAME]" at bounding box center [37, 188] width 36 height 6
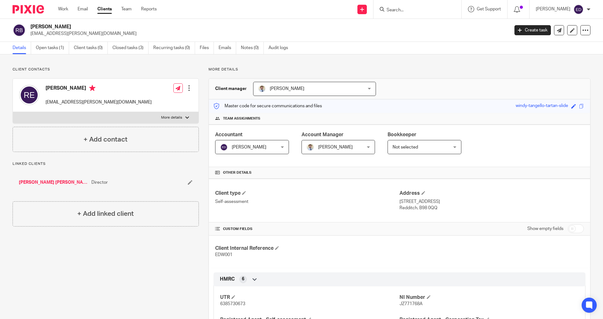
scroll to position [217, 0]
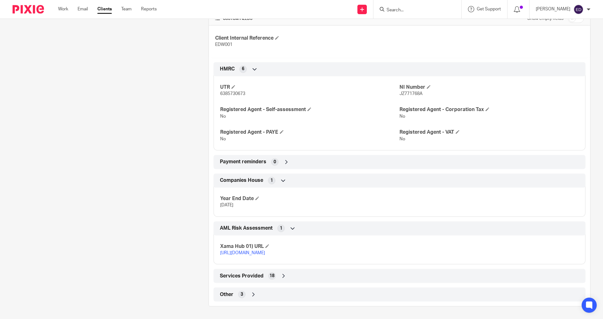
click at [224, 293] on span "Other" at bounding box center [227, 294] width 14 height 7
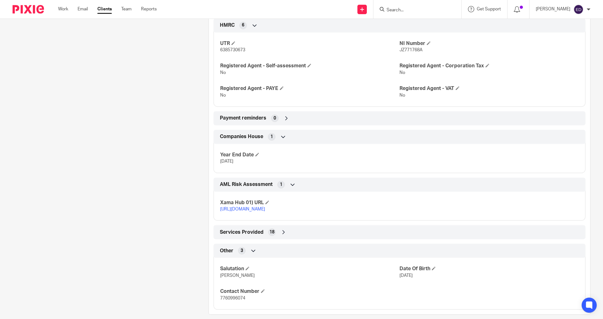
scroll to position [268, 0]
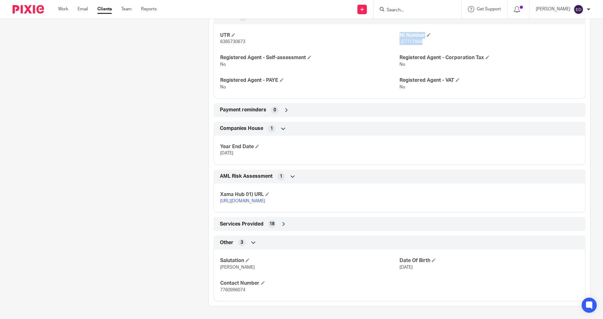
drag, startPoint x: 421, startPoint y: 36, endPoint x: 388, endPoint y: 36, distance: 33.3
click at [388, 36] on div "UTR 6385730673 NI Number JZ771768A Registered Agent - Self-assessment No Regist…" at bounding box center [400, 58] width 372 height 79
click at [388, 39] on p "6385730673" at bounding box center [309, 42] width 179 height 6
drag, startPoint x: 420, startPoint y: 36, endPoint x: 397, endPoint y: 36, distance: 22.9
click at [400, 40] on span "JZ771768A" at bounding box center [411, 42] width 23 height 4
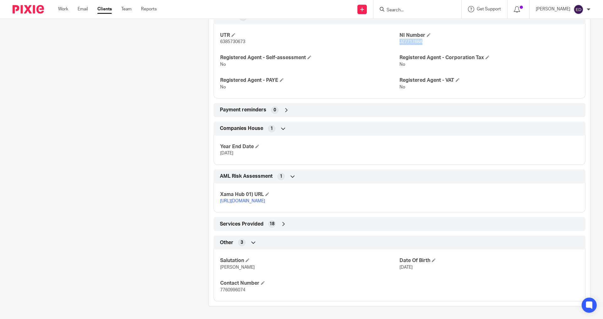
copy span "JZ771768A"
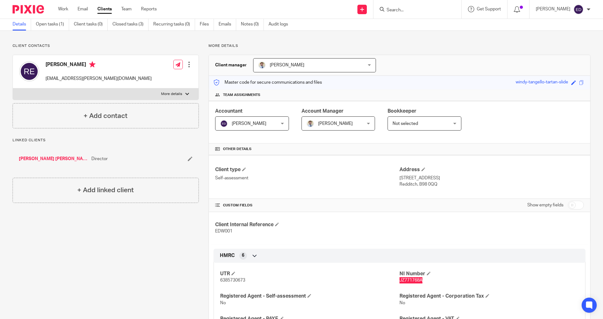
scroll to position [0, 0]
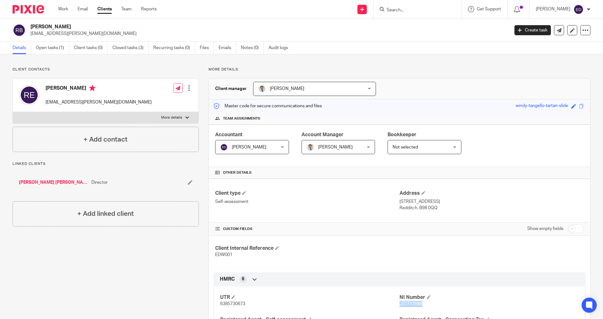
click at [60, 183] on link "[PERSON_NAME] [PERSON_NAME] Fitness Ltd" at bounding box center [53, 182] width 69 height 6
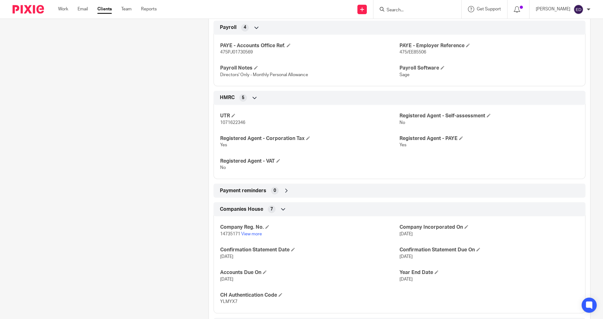
scroll to position [314, 0]
